Goal: Information Seeking & Learning: Learn about a topic

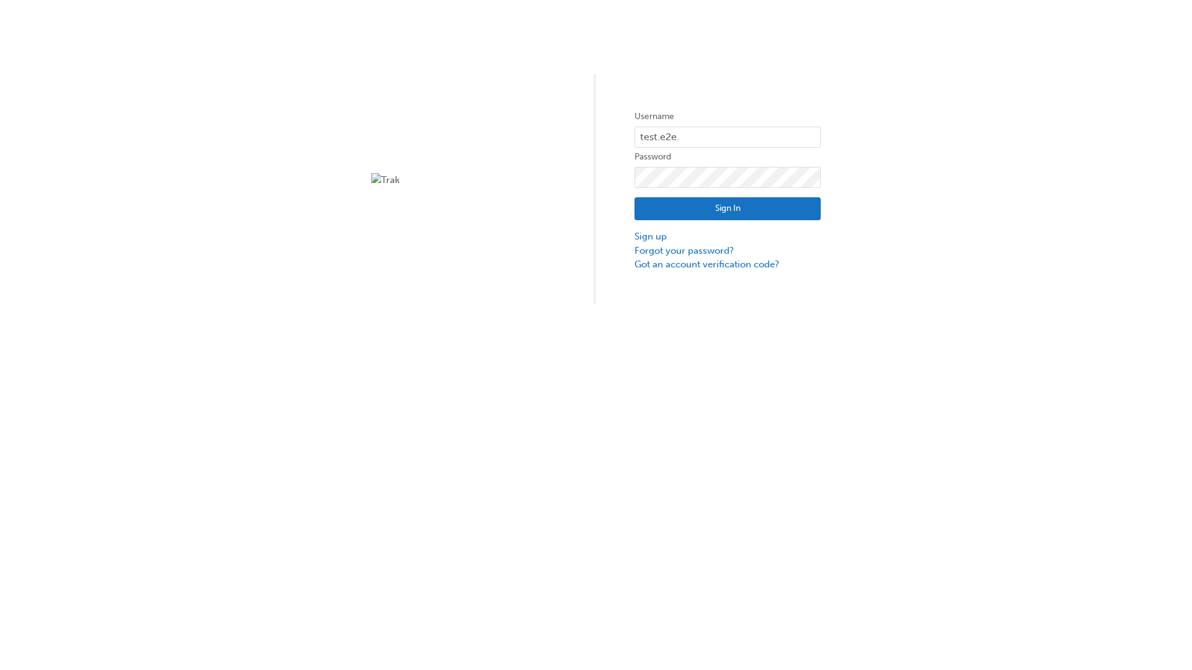
type input "test.e2e.user14"
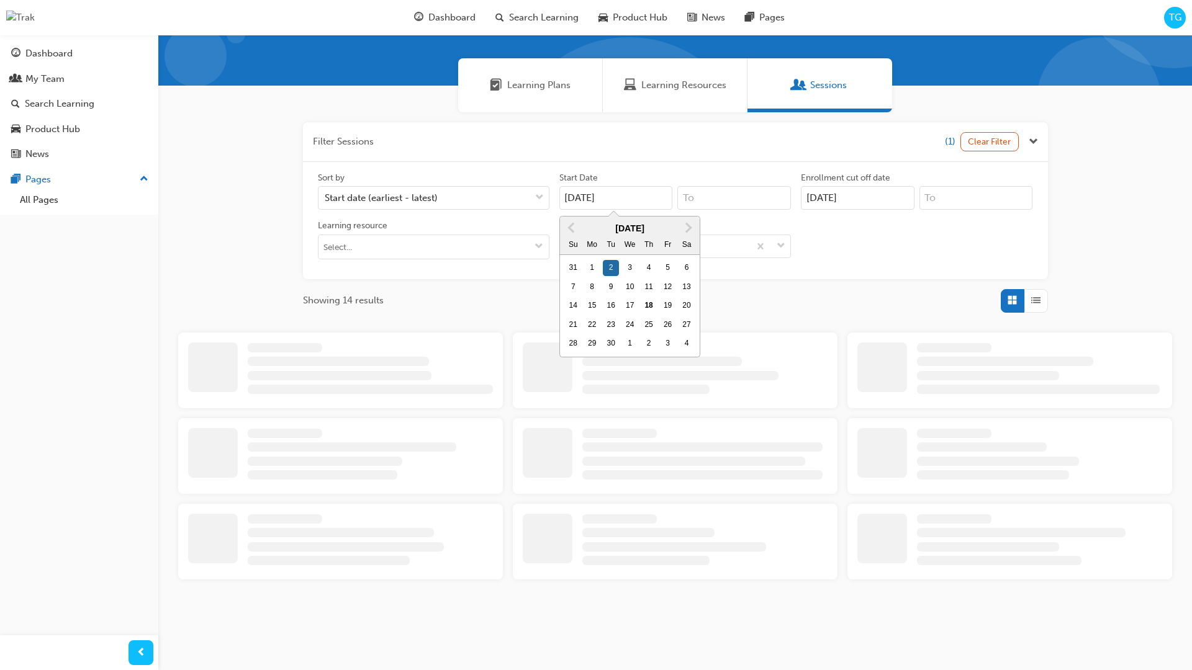
type input "[DATE]"
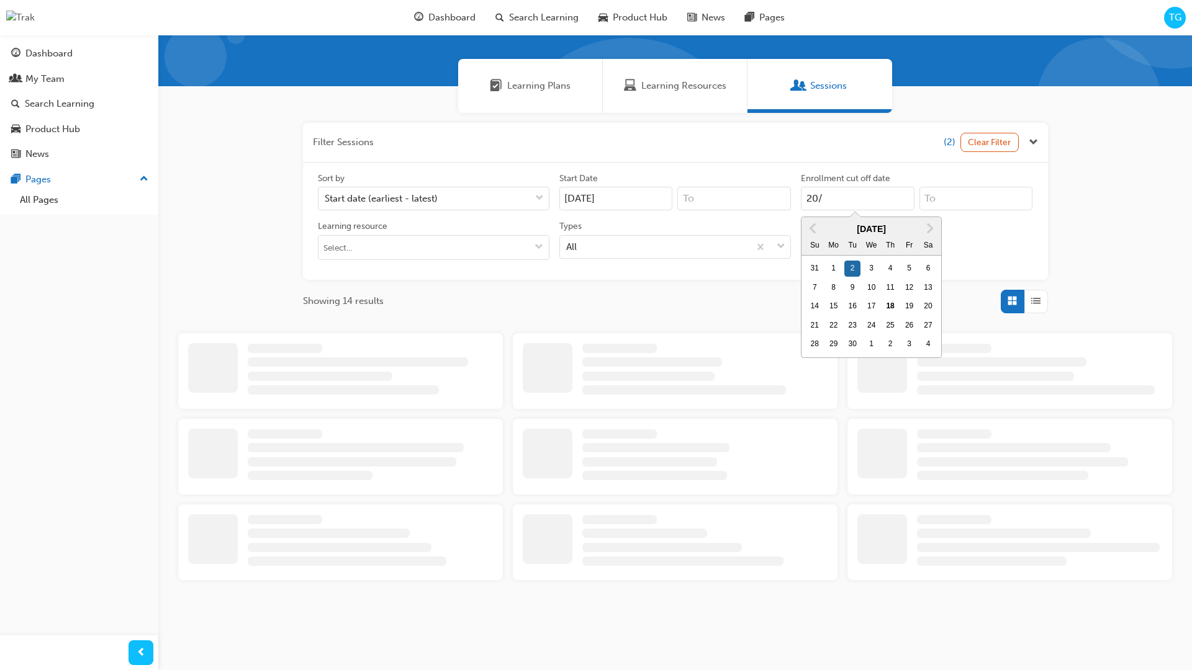
scroll to position [113, 0]
type input "[DATE]"
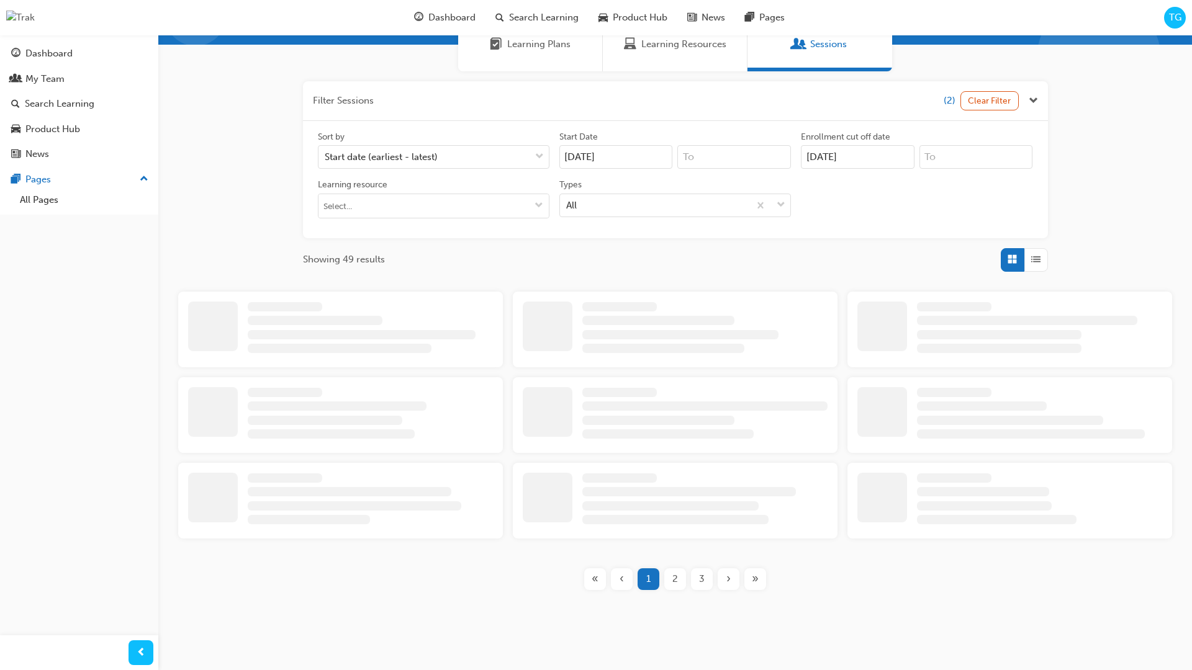
click at [567, 205] on input "Types All" at bounding box center [566, 204] width 1 height 11
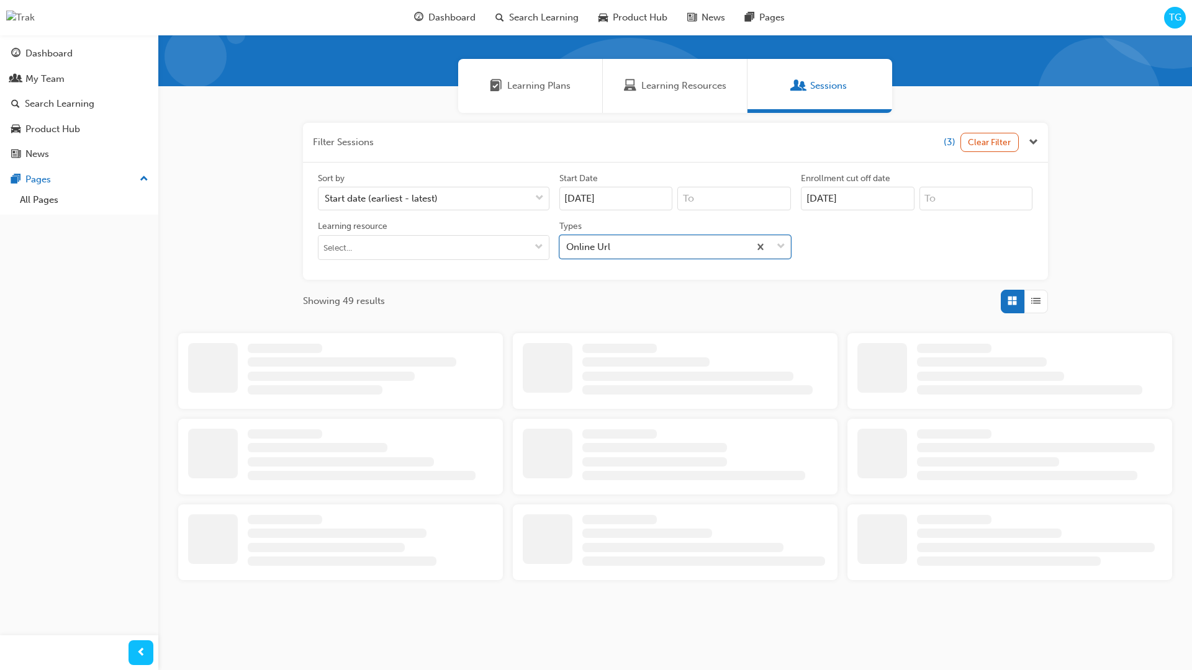
scroll to position [279, 0]
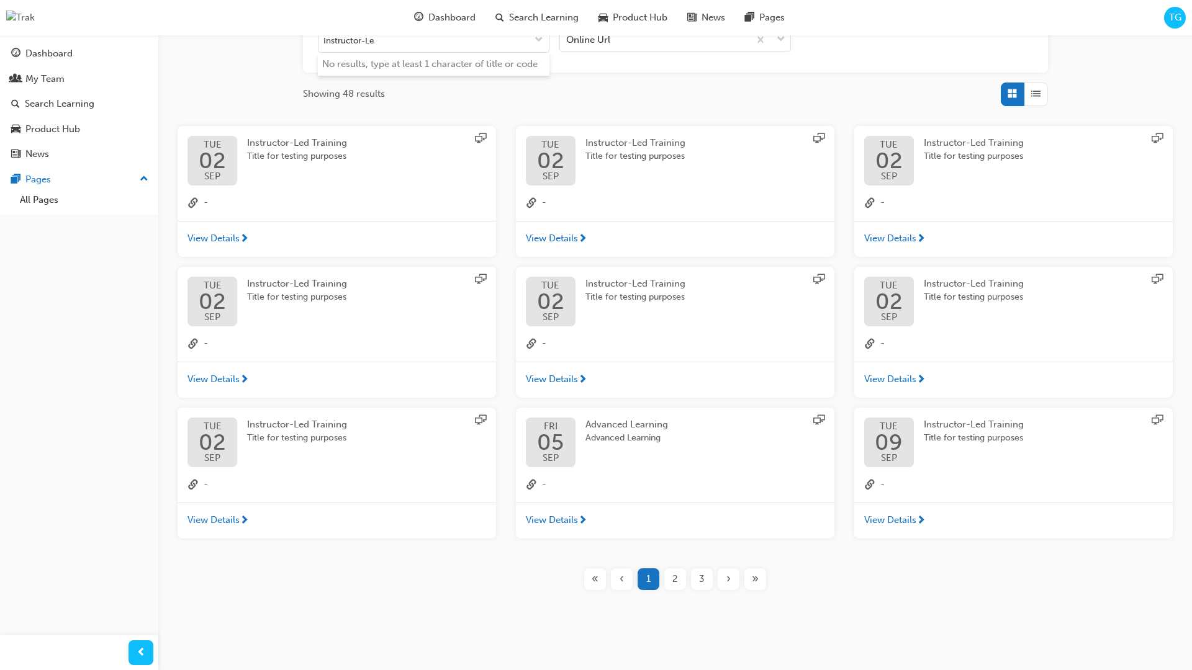
type input "Instructor-Led"
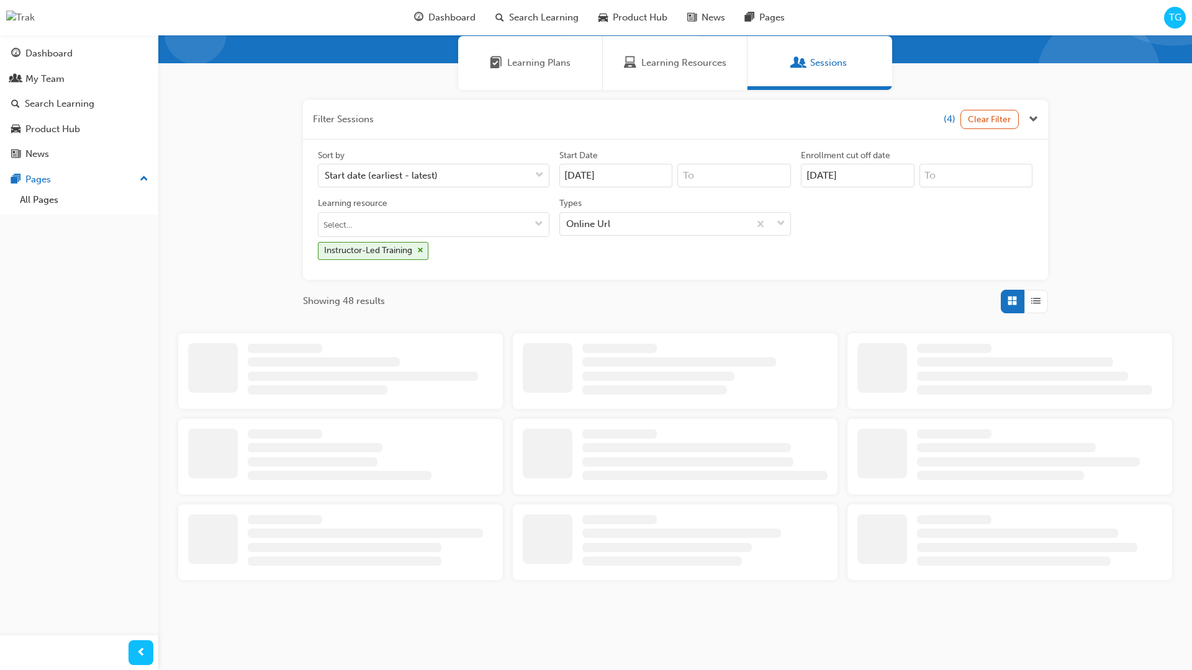
scroll to position [279, 0]
